Goal: Check status

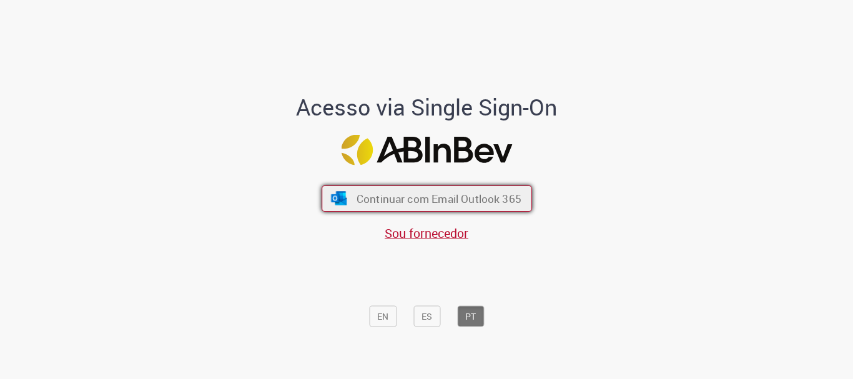
click at [454, 204] on span "Continuar com Email Outlook 365" at bounding box center [438, 199] width 165 height 14
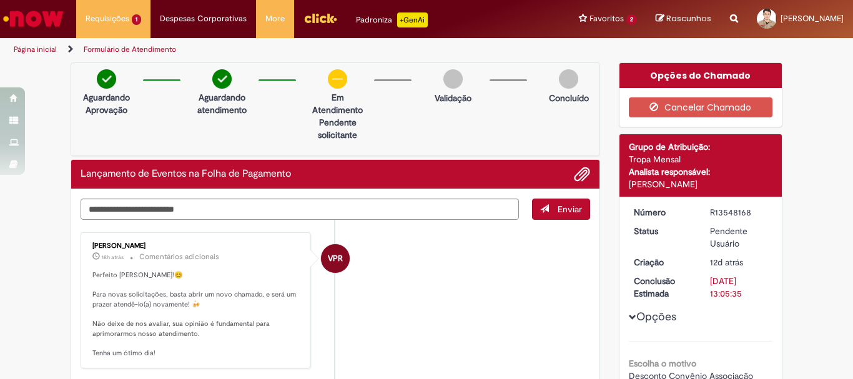
click at [446, 83] on img at bounding box center [452, 78] width 19 height 19
click at [633, 69] on div "Opções do Chamado" at bounding box center [700, 75] width 163 height 25
click at [451, 83] on img at bounding box center [452, 78] width 19 height 19
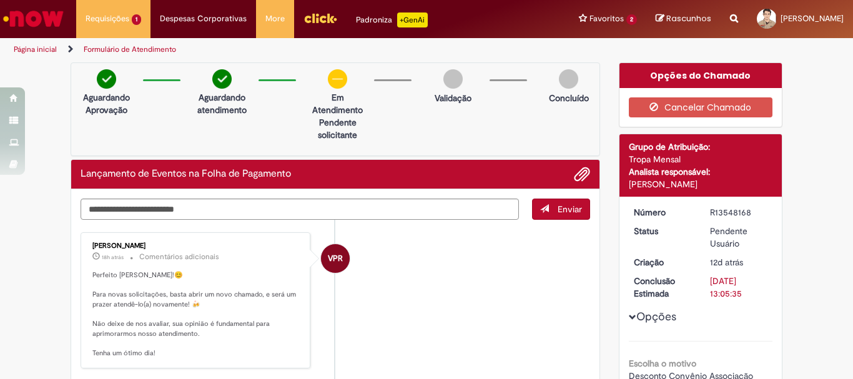
click at [451, 83] on img at bounding box center [452, 78] width 19 height 19
click at [562, 79] on img at bounding box center [568, 78] width 19 height 19
click at [709, 72] on div "Opções do Chamado" at bounding box center [700, 75] width 163 height 25
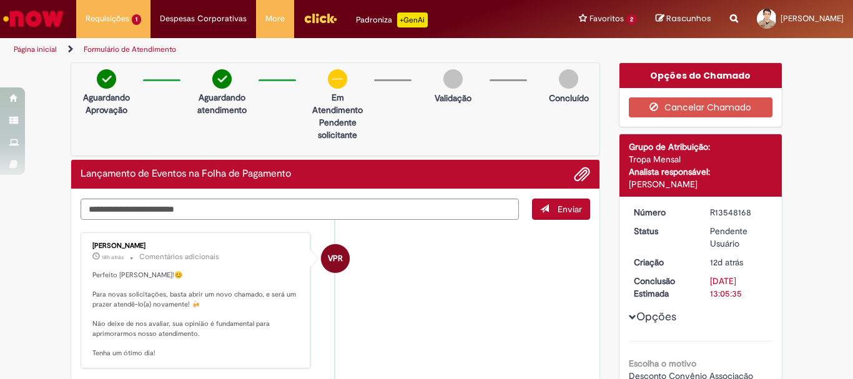
click at [709, 72] on div "Opções do Chamado" at bounding box center [700, 75] width 163 height 25
click at [696, 76] on div "Opções do Chamado" at bounding box center [700, 75] width 163 height 25
click at [453, 131] on div "Aguardando Aprovação Aguardando atendimento Em Atendimento Clique para exibir P…" at bounding box center [336, 109] width 530 height 94
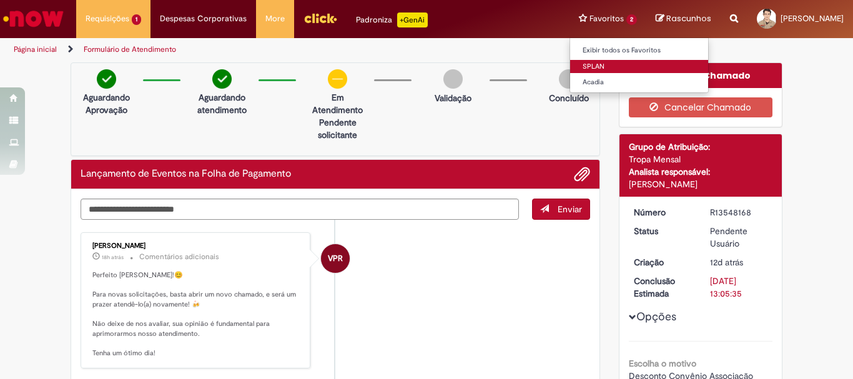
click at [570, 71] on link "SPLAN" at bounding box center [639, 67] width 138 height 14
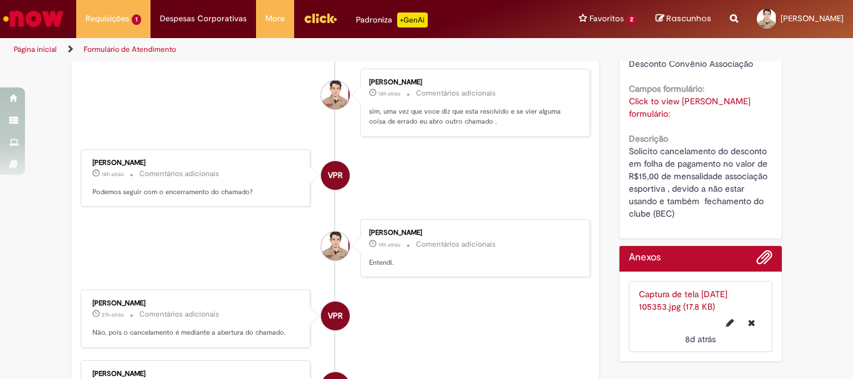
scroll to position [62, 0]
